Goal: Check status: Check status

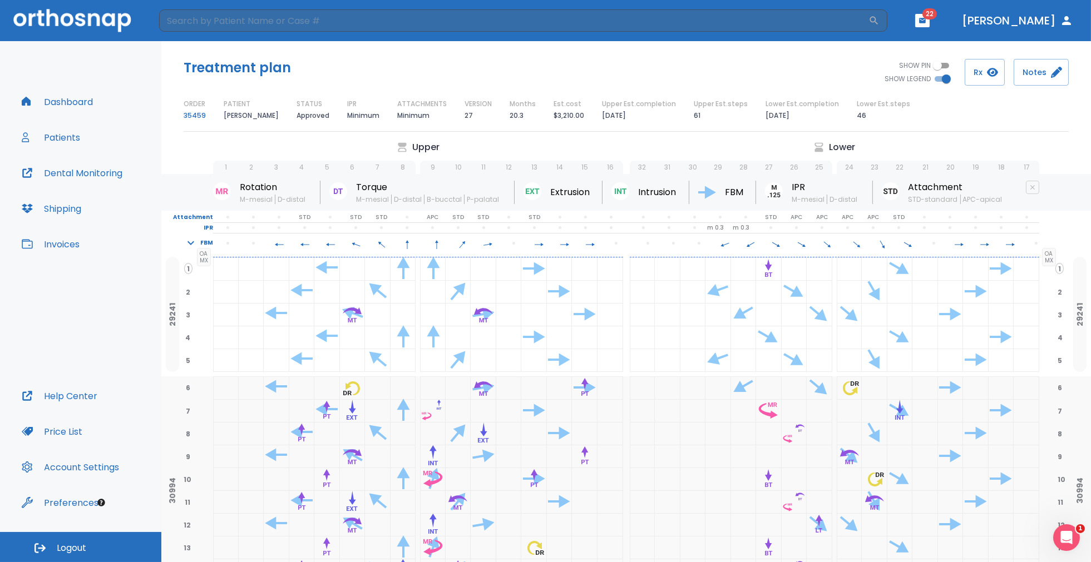
scroll to position [858, 0]
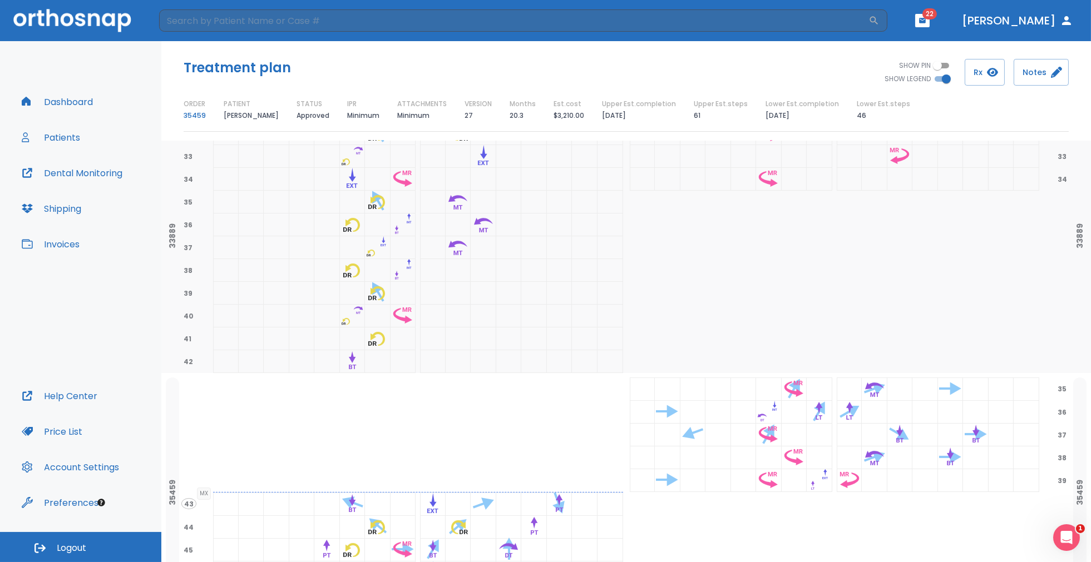
click at [748, 282] on div at bounding box center [835, 270] width 410 height 23
click at [72, 106] on button "Dashboard" at bounding box center [57, 101] width 85 height 27
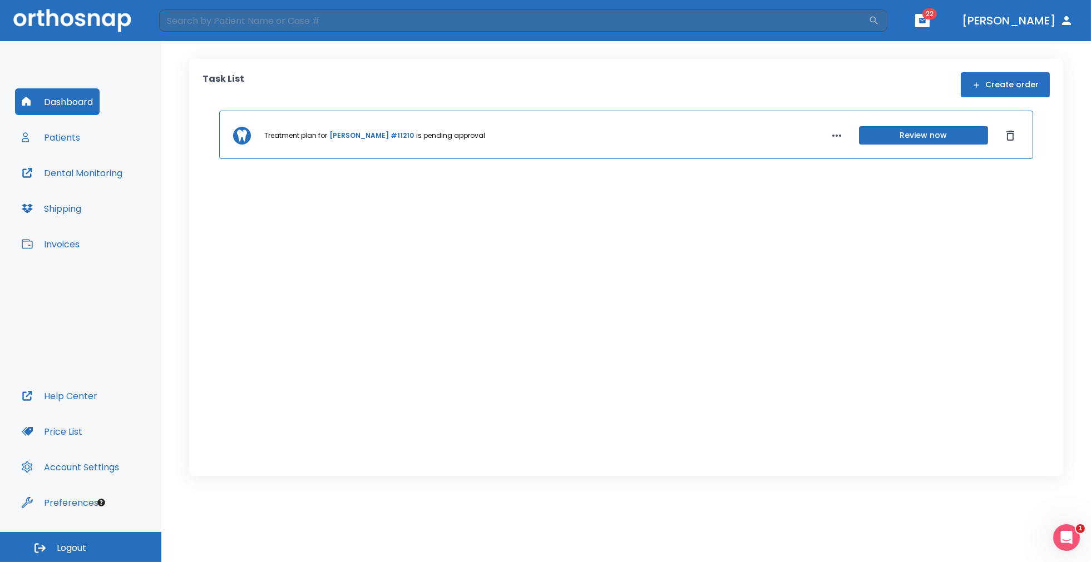
click at [926, 17] on icon "button" at bounding box center [922, 21] width 8 height 8
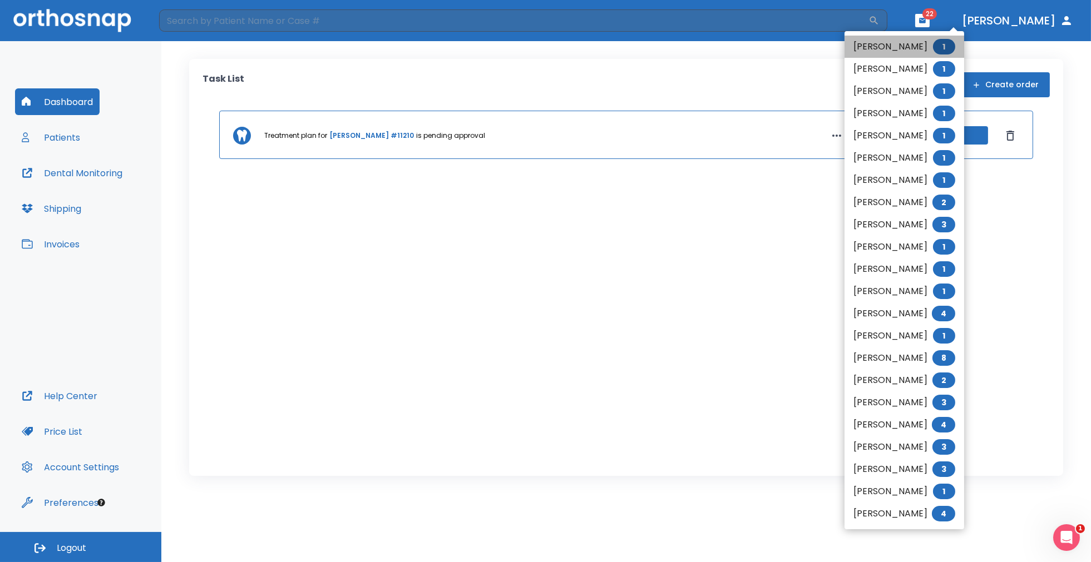
click at [909, 48] on li "[PERSON_NAME] 1" at bounding box center [904, 47] width 120 height 22
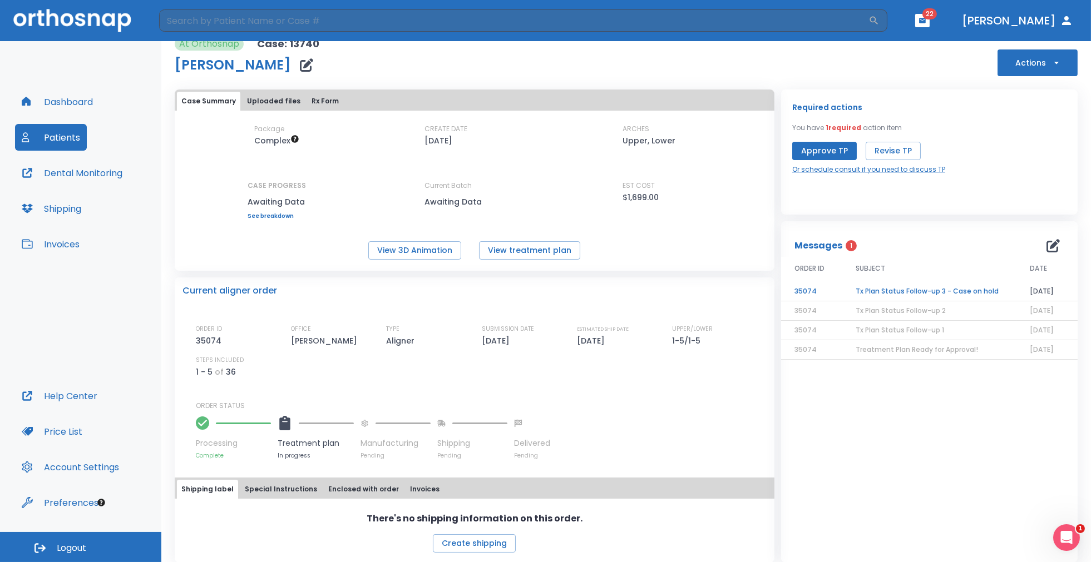
scroll to position [22, 0]
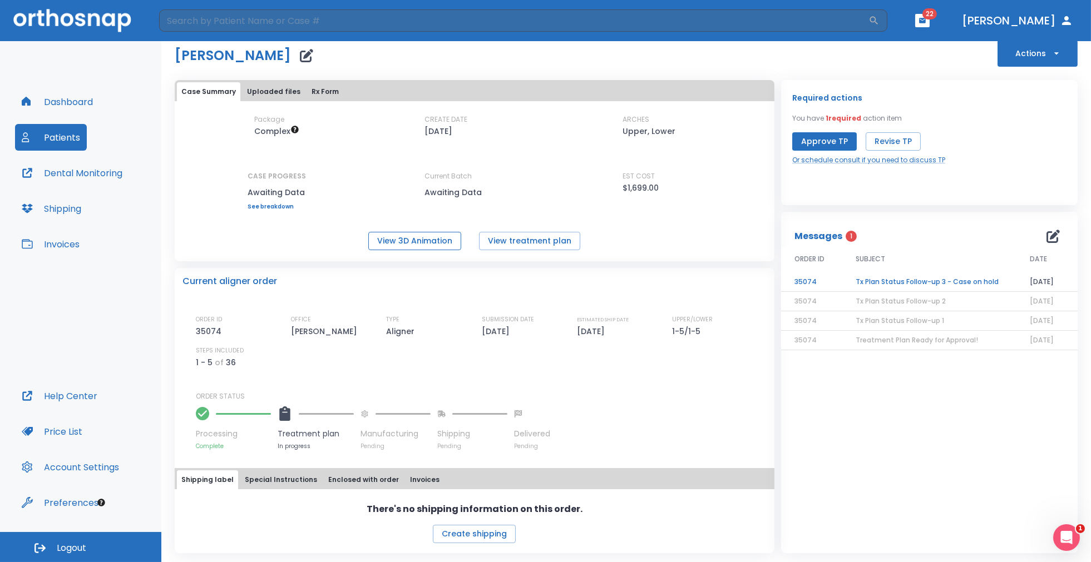
click at [415, 242] on button "View 3D Animation" at bounding box center [414, 241] width 93 height 18
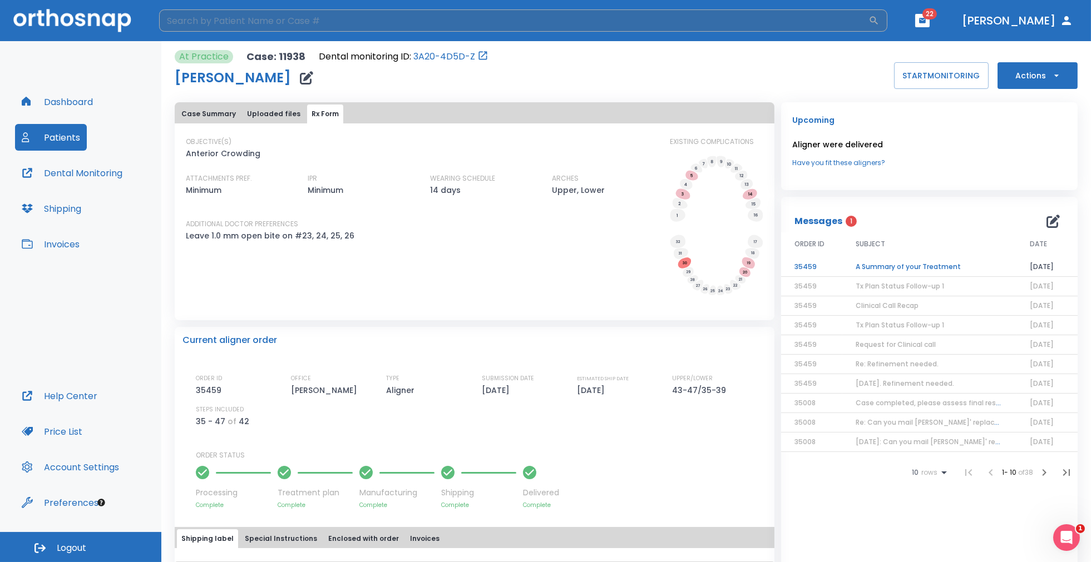
click at [281, 25] on input "search" at bounding box center [513, 20] width 709 height 22
type input "pel"
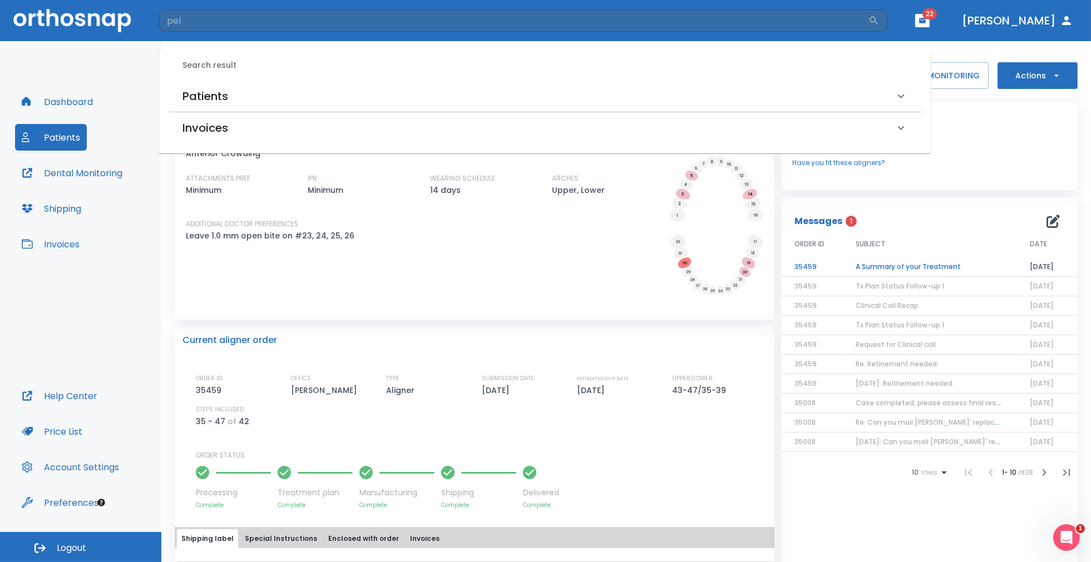
click at [211, 94] on h6 "Patients" at bounding box center [205, 96] width 46 height 18
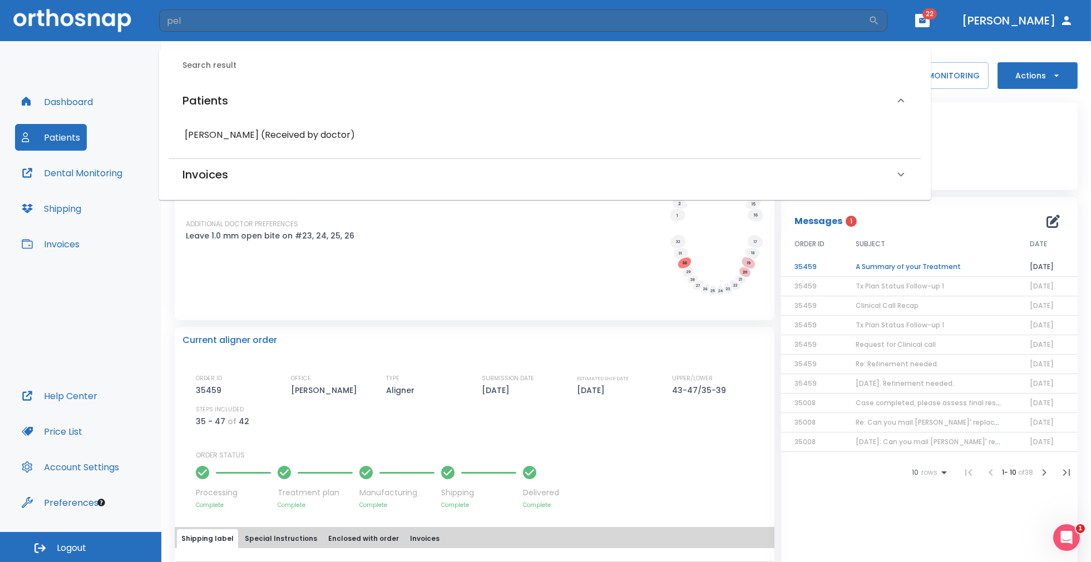
click at [265, 139] on h6 "Laurie Pellman (Received by doctor)" at bounding box center [545, 135] width 721 height 16
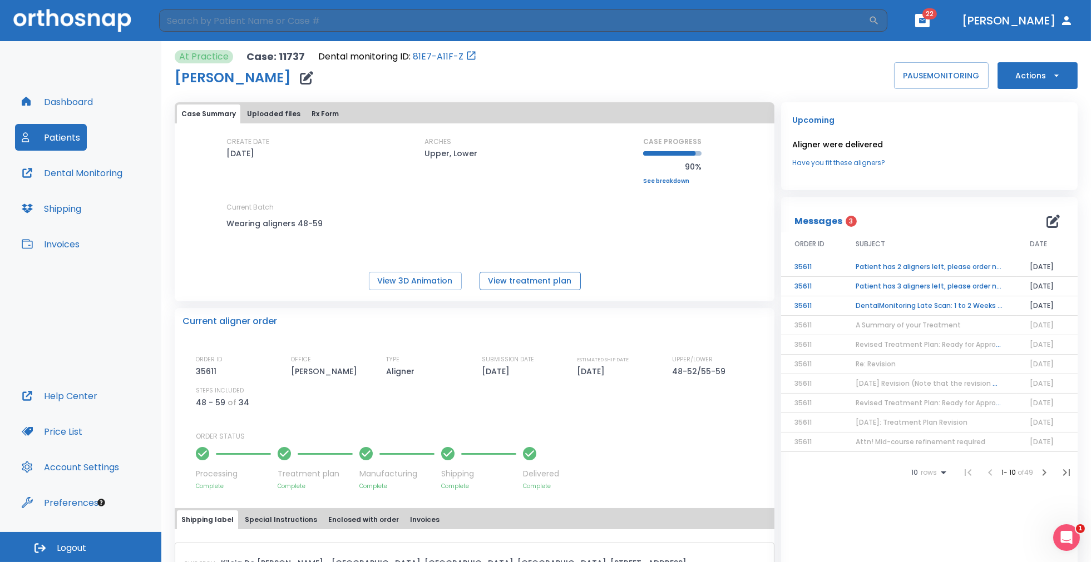
click at [505, 280] on button "View treatment plan" at bounding box center [530, 281] width 101 height 18
click at [908, 300] on td "DentalMonitoring Late Scan: 1 to 2 Weeks Notification" at bounding box center [929, 306] width 174 height 19
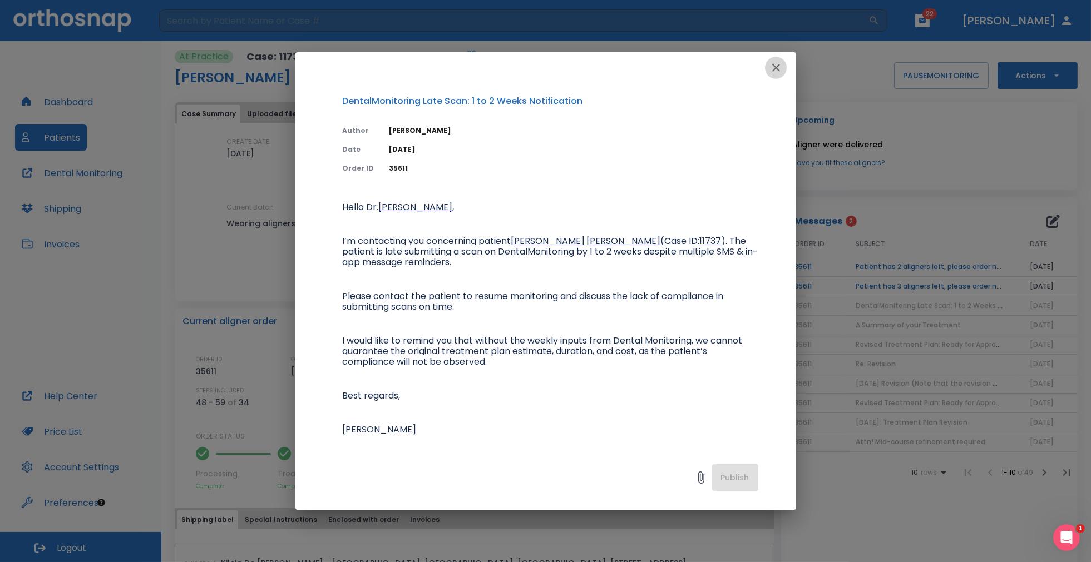
click at [777, 65] on icon "button" at bounding box center [775, 67] width 13 height 13
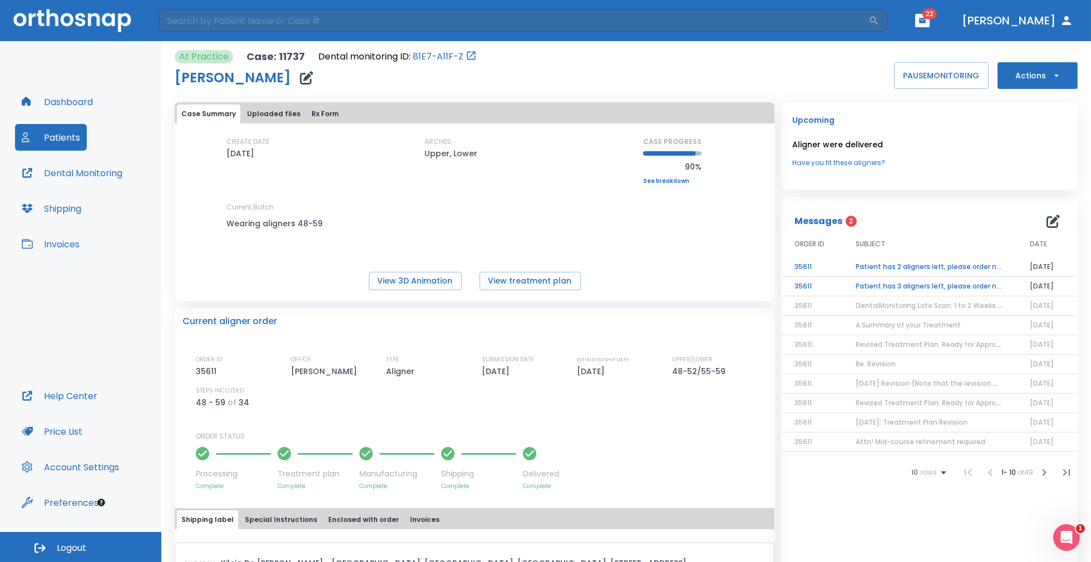
click at [905, 286] on td "Patient has 3 aligners left, please order next set!" at bounding box center [929, 286] width 174 height 19
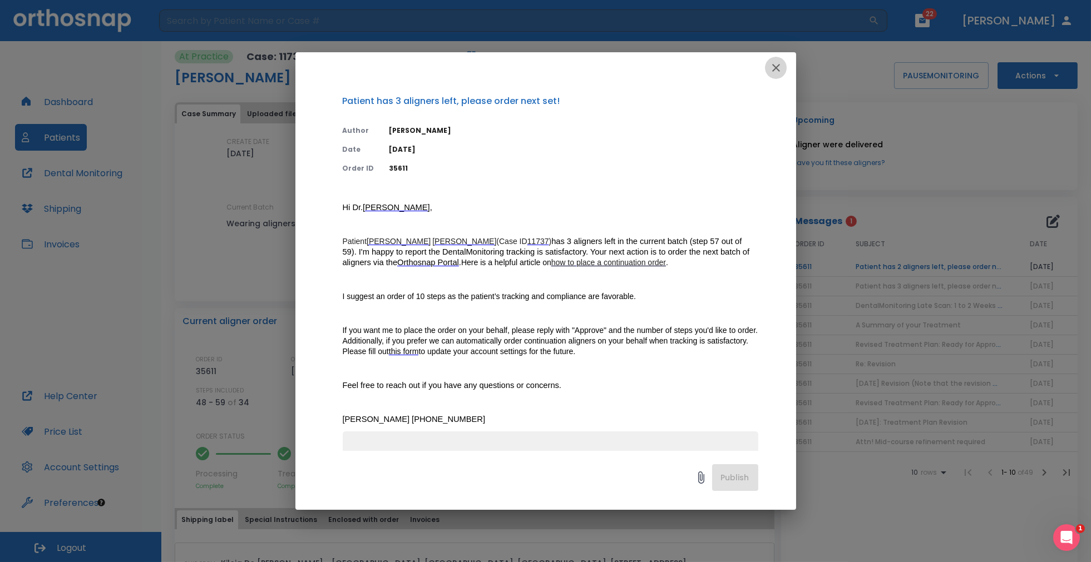
click at [777, 66] on icon "button" at bounding box center [776, 68] width 8 height 8
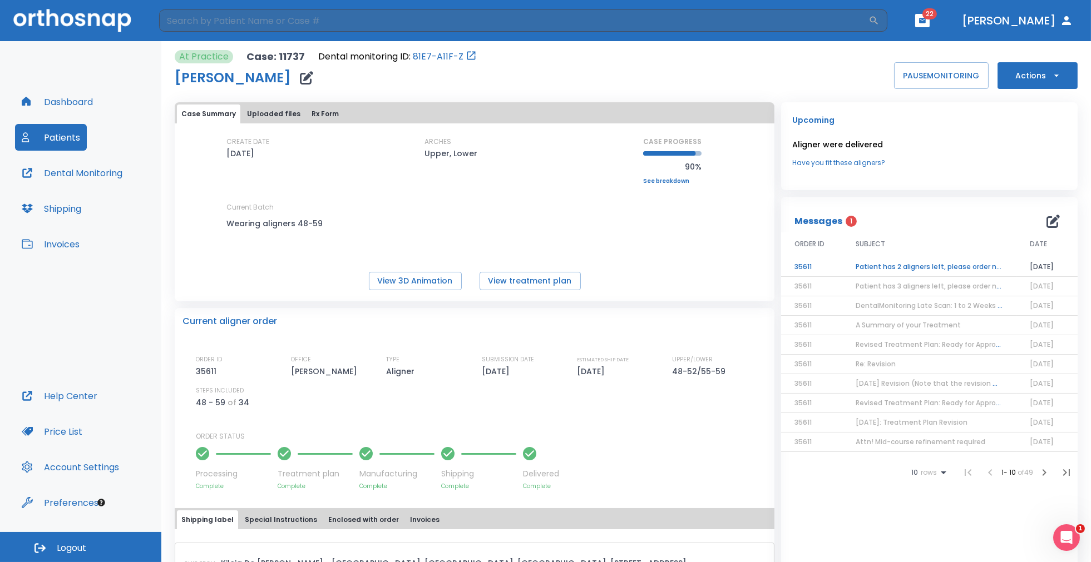
click at [871, 266] on td "Patient has 2 aligners left, please order next set!" at bounding box center [929, 267] width 174 height 19
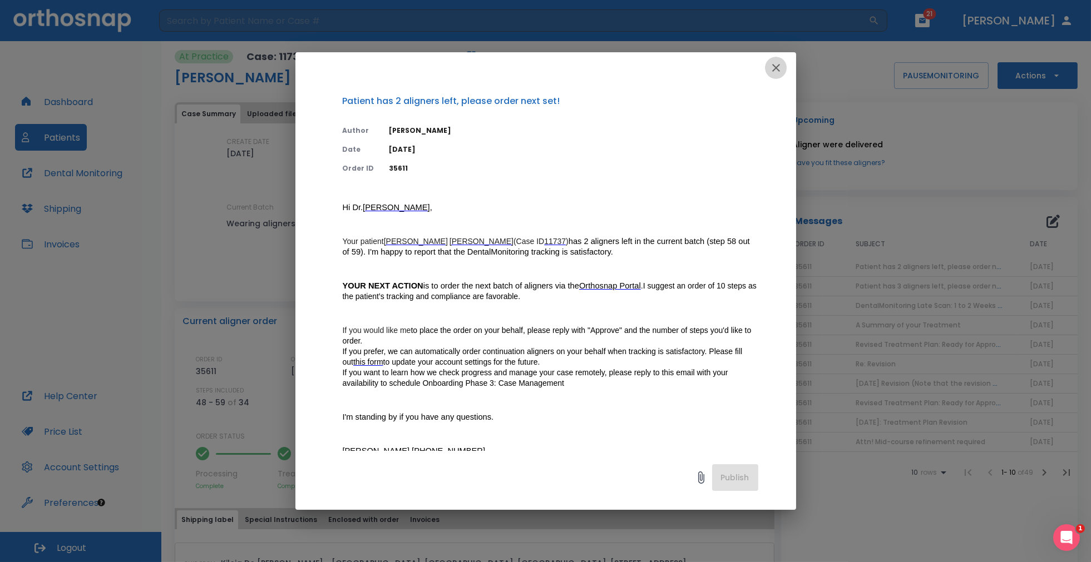
click at [775, 66] on icon "button" at bounding box center [775, 67] width 13 height 13
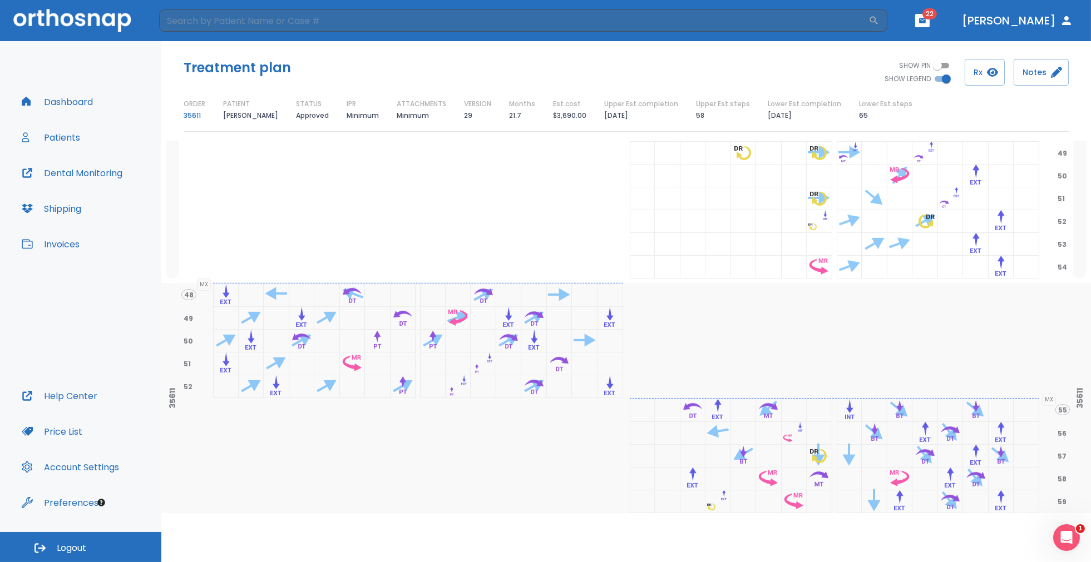
scroll to position [1495, 0]
